Goal: Information Seeking & Learning: Learn about a topic

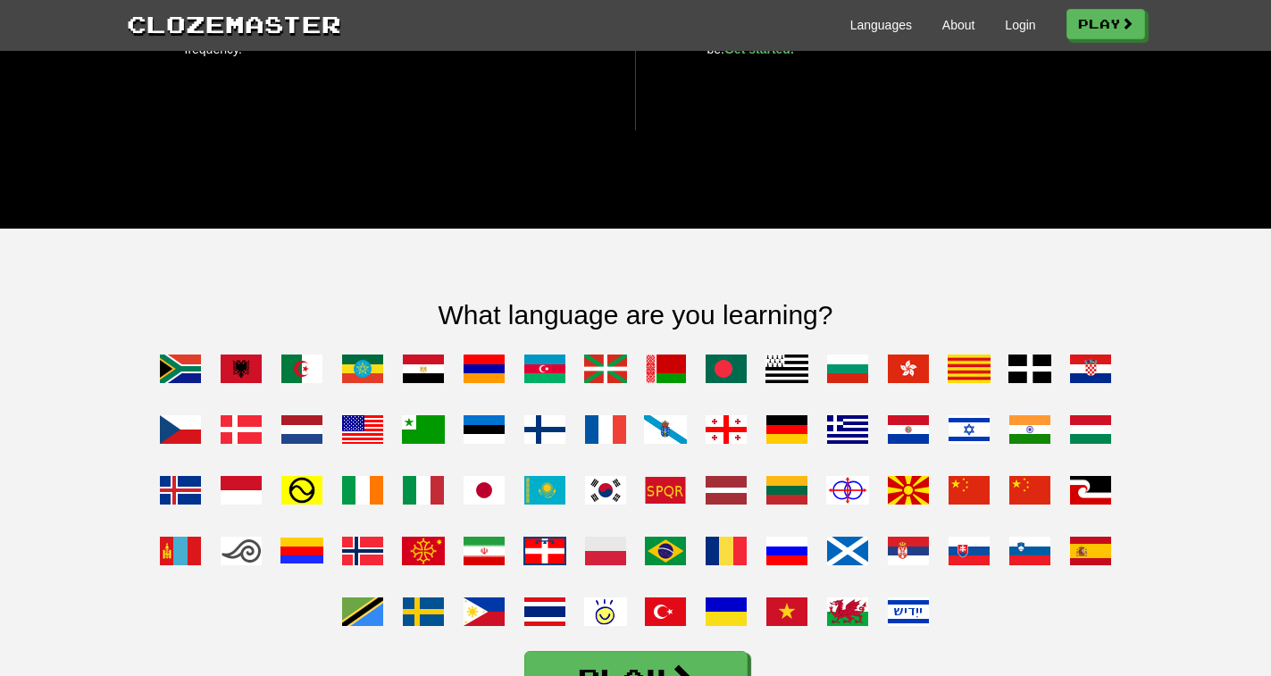
scroll to position [1250, 0]
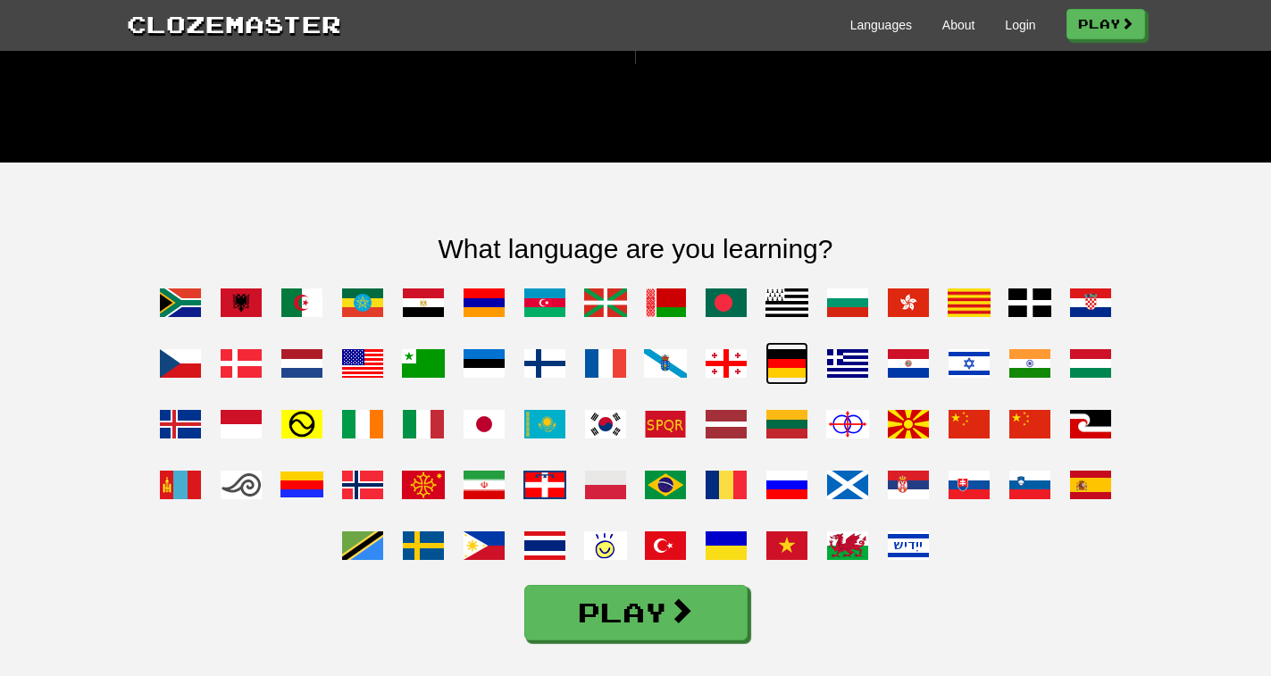
click at [780, 385] on span at bounding box center [786, 363] width 43 height 43
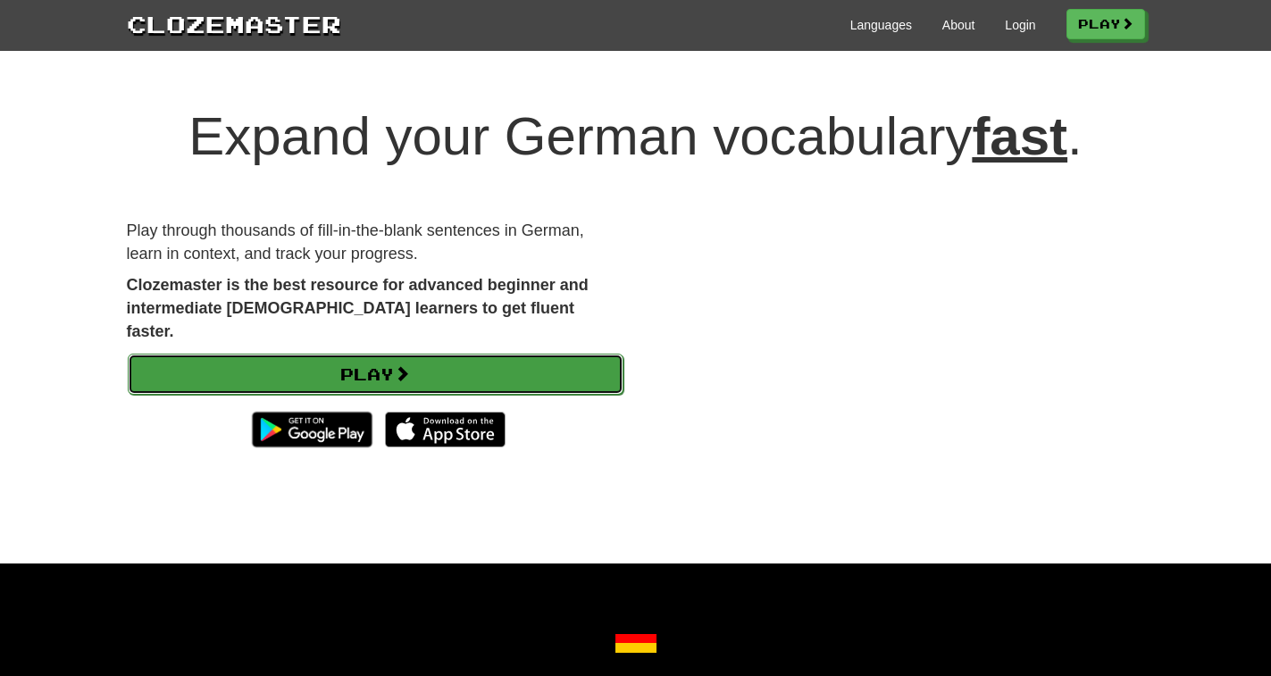
click at [473, 361] on link "Play" at bounding box center [376, 374] width 496 height 41
